Goal: Task Accomplishment & Management: Use online tool/utility

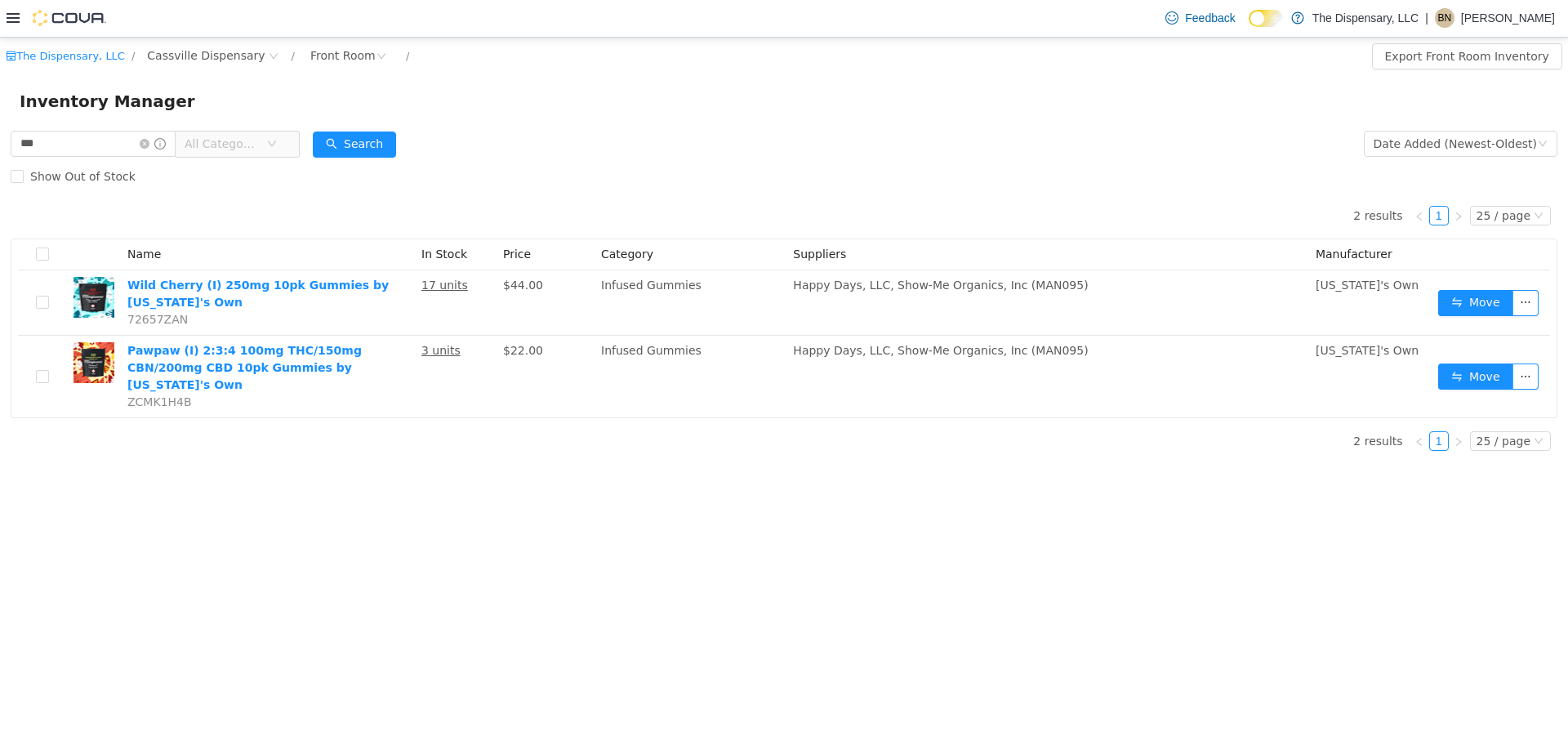
click at [16, 22] on icon at bounding box center [13, 17] width 13 height 10
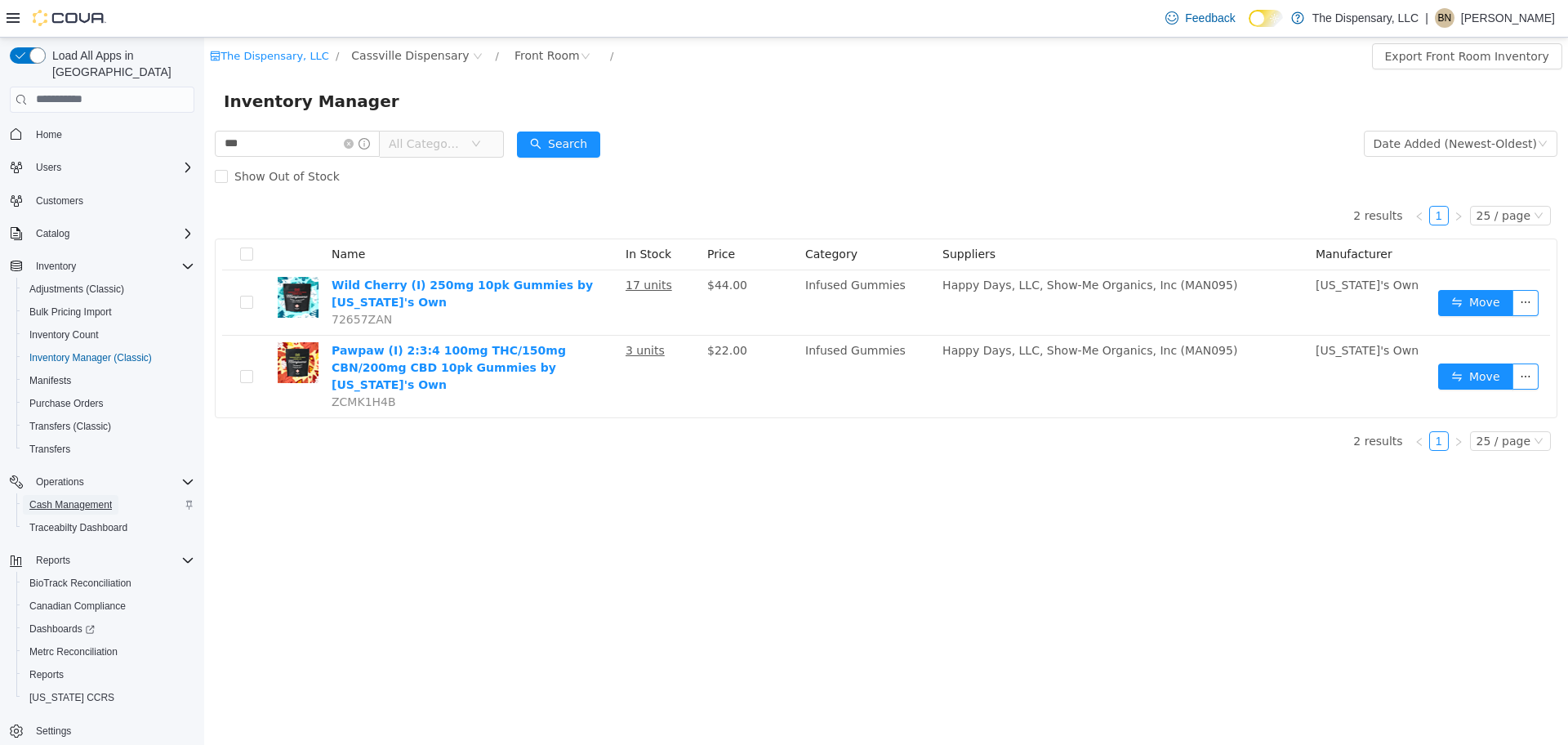
click at [71, 499] on span "Cash Management" at bounding box center [70, 505] width 82 height 13
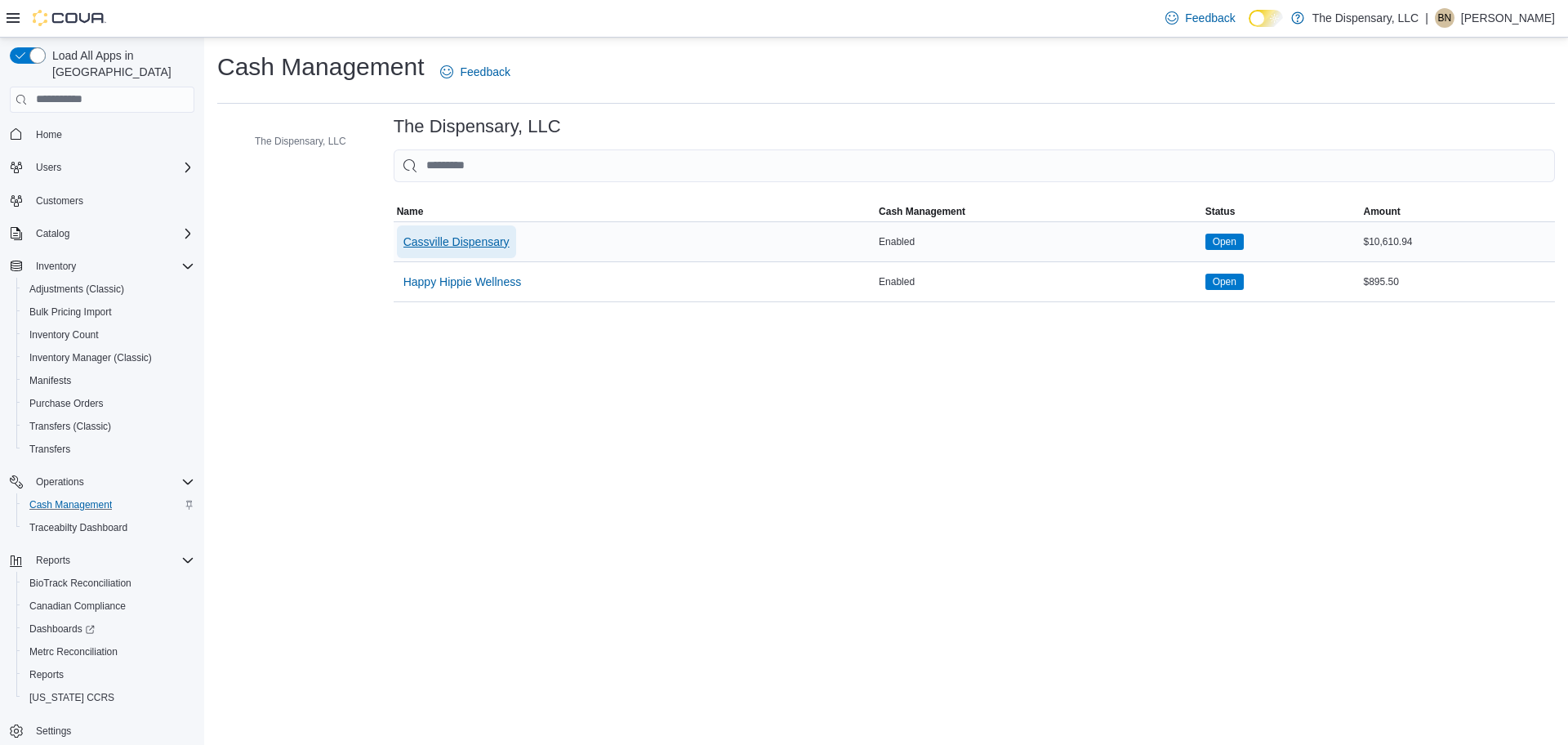
click at [449, 238] on span "Cassville Dispensary" at bounding box center [456, 242] width 106 height 16
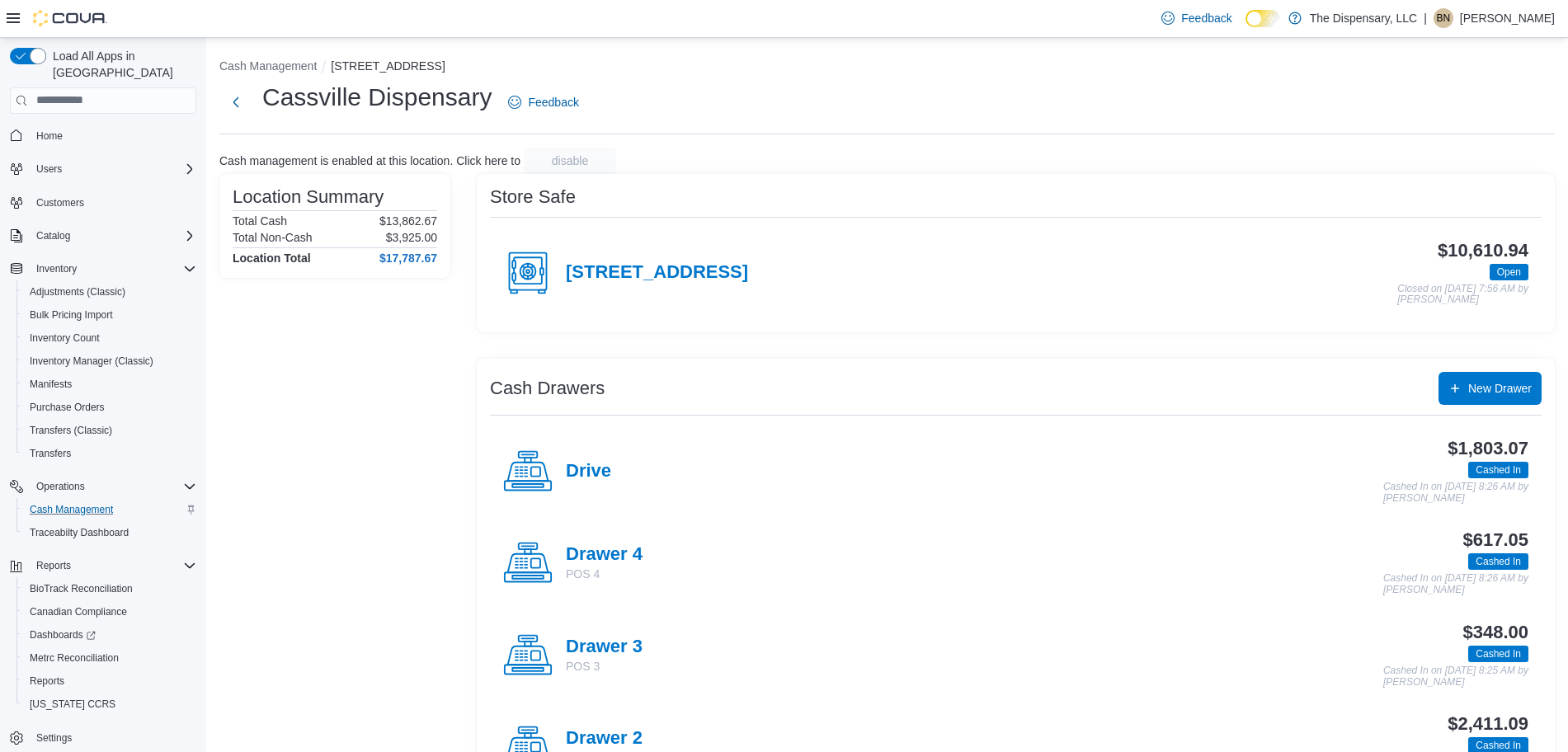
click at [564, 475] on div "Drive" at bounding box center [557, 471] width 108 height 49
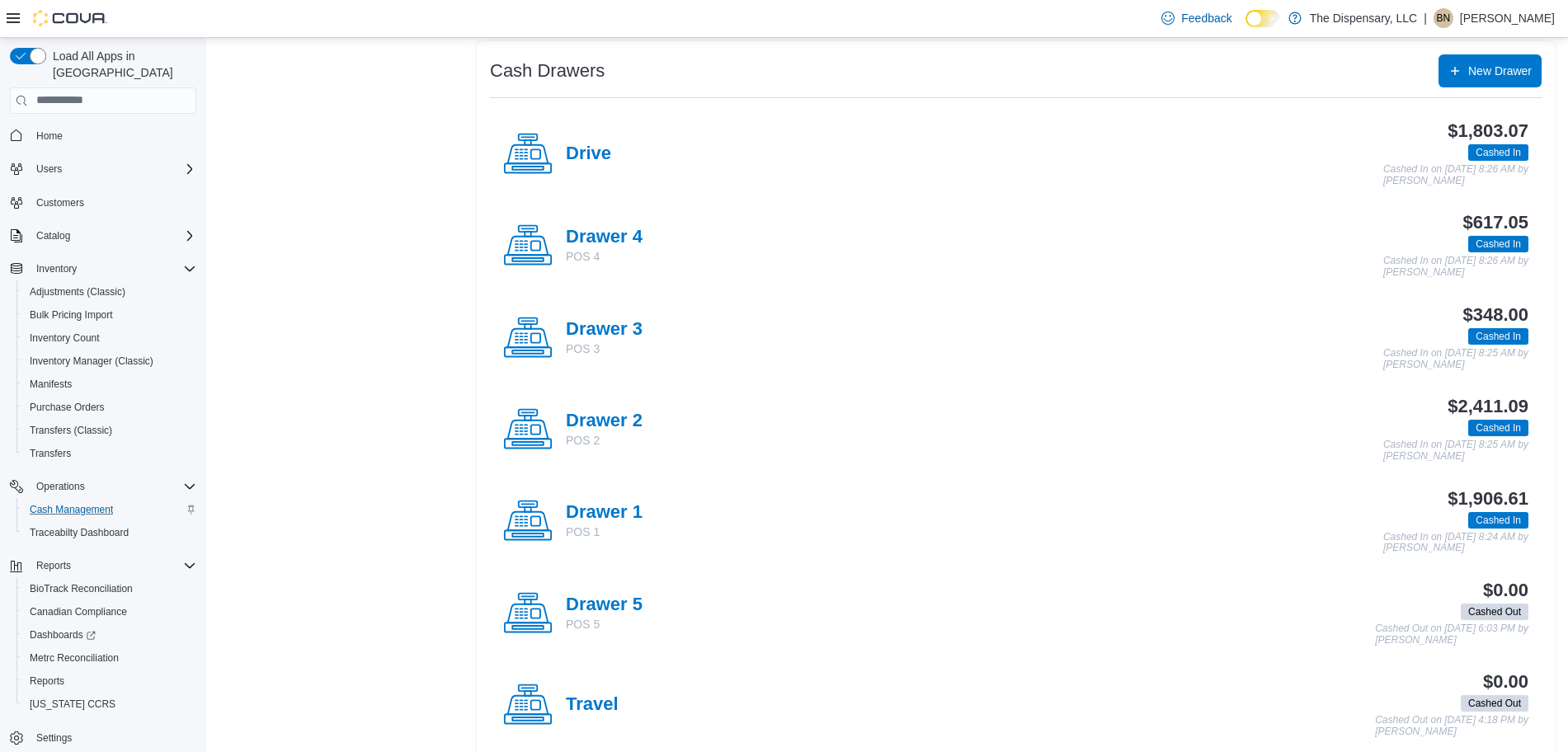
scroll to position [327, 0]
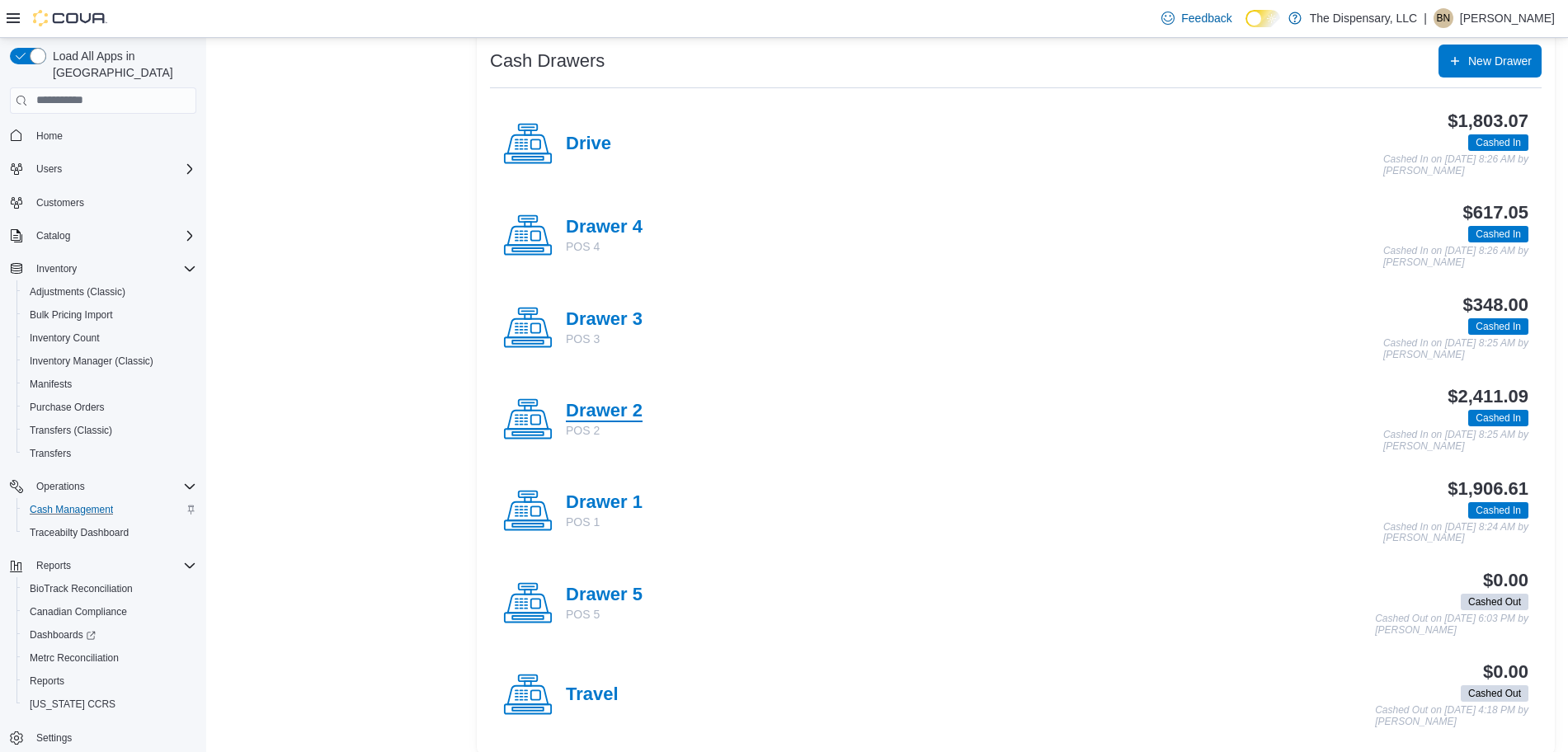
click at [602, 418] on h4 "Drawer 2" at bounding box center [604, 411] width 77 height 21
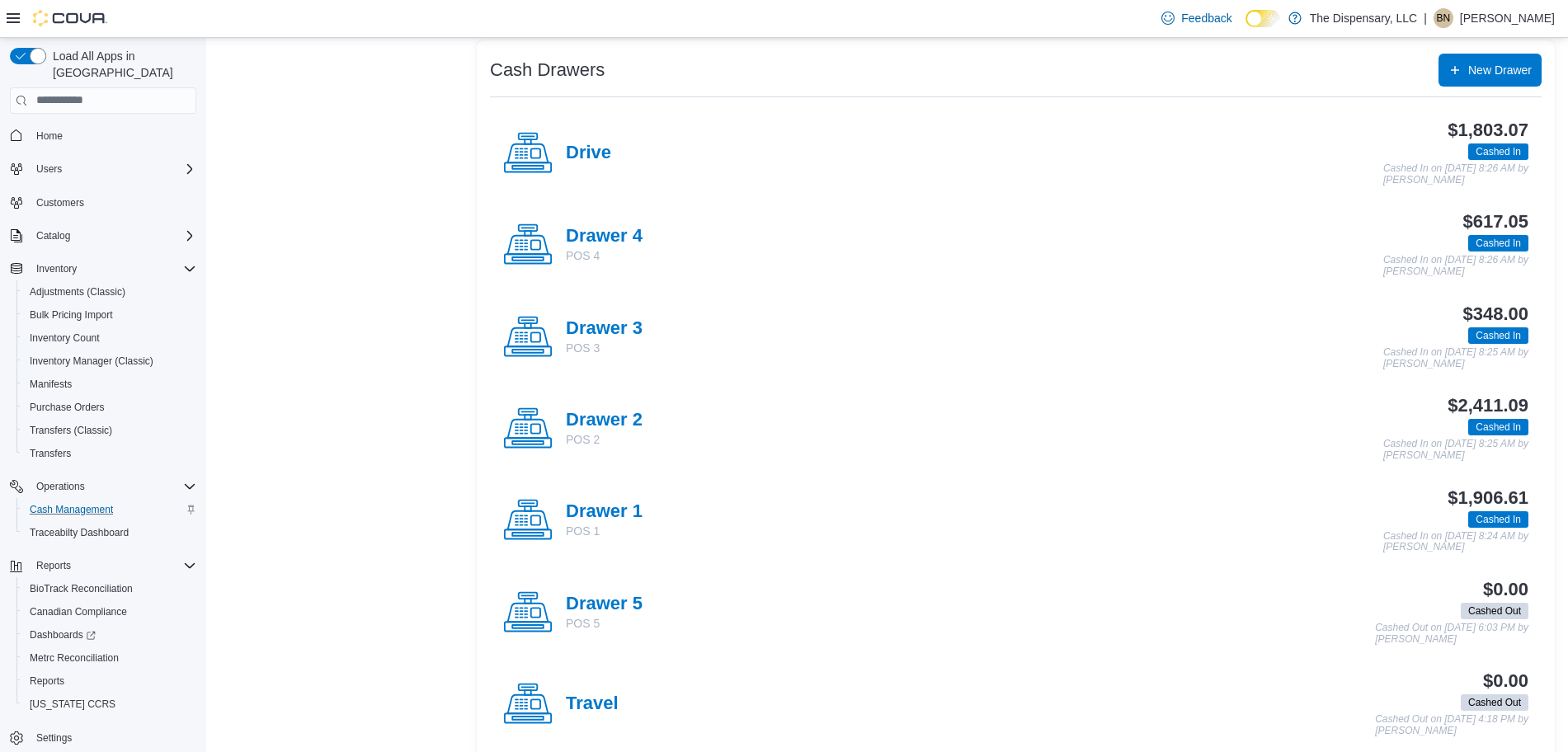
scroll to position [344, 0]
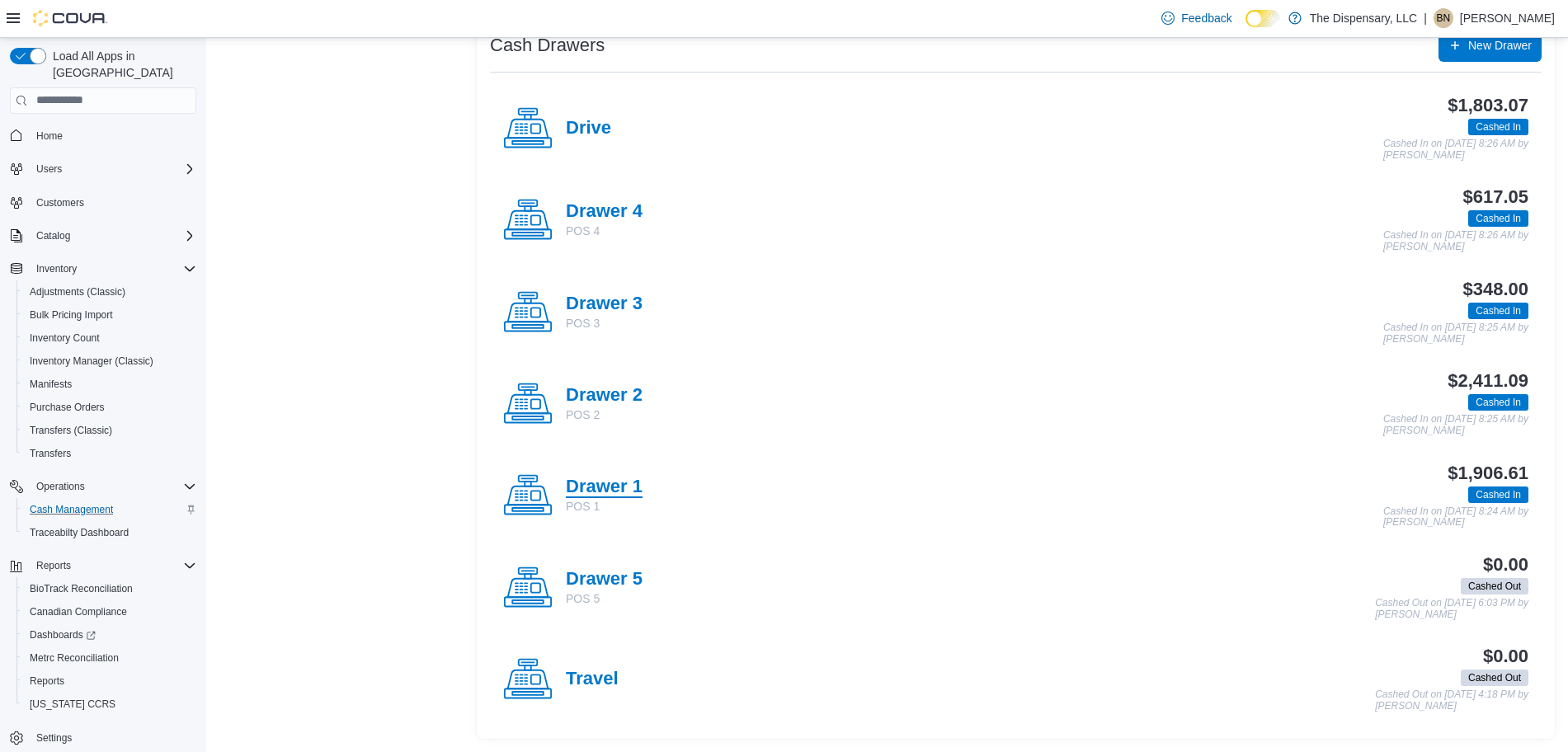
click at [592, 490] on h4 "Drawer 1" at bounding box center [604, 487] width 77 height 21
